Goal: Navigation & Orientation: Understand site structure

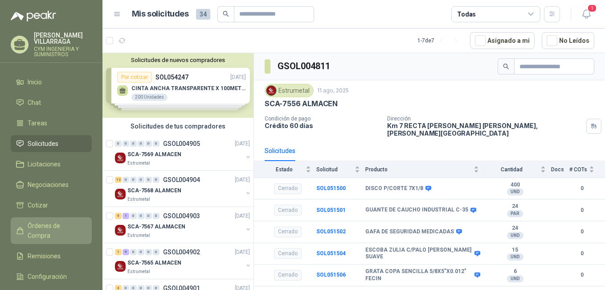
click at [48, 224] on span "Órdenes de Compra" at bounding box center [56, 231] width 56 height 20
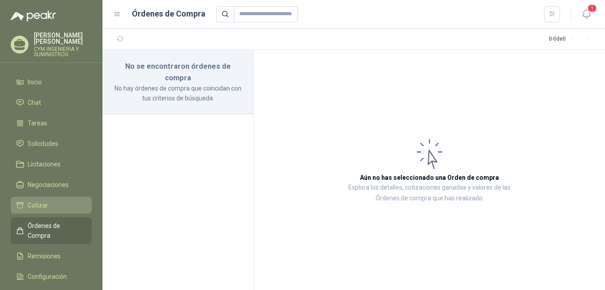
click at [37, 201] on span "Cotizar" at bounding box center [38, 205] width 21 height 10
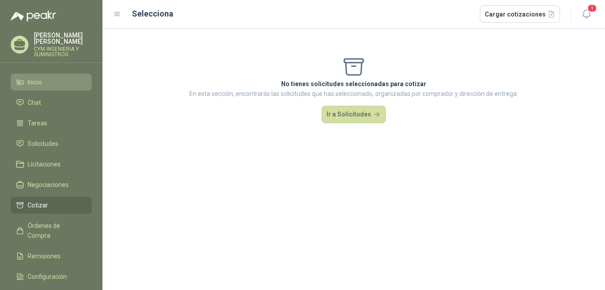
click at [33, 83] on span "Inicio" at bounding box center [35, 82] width 14 height 10
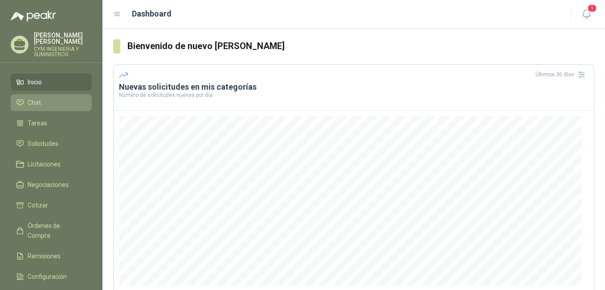
drag, startPoint x: 19, startPoint y: 98, endPoint x: 38, endPoint y: 97, distance: 19.2
click at [17, 97] on link "Chat" at bounding box center [51, 102] width 81 height 17
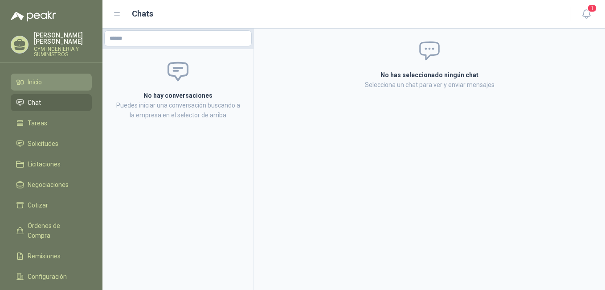
click at [48, 85] on li "Inicio" at bounding box center [51, 82] width 70 height 10
